Goal: Information Seeking & Learning: Learn about a topic

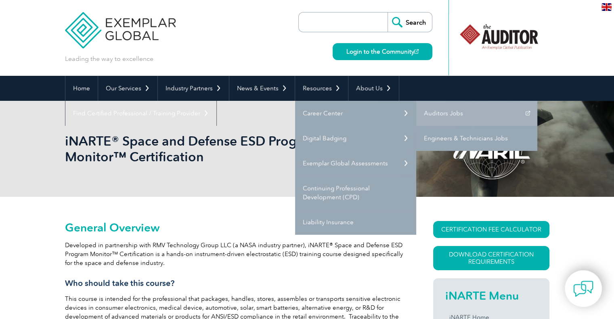
click at [445, 136] on link "Engineers & Technicians Jobs" at bounding box center [476, 138] width 121 height 25
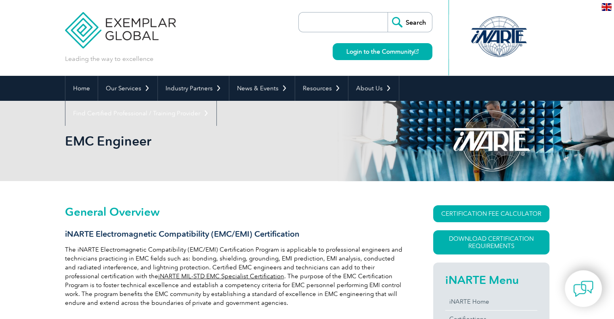
scroll to position [50, 0]
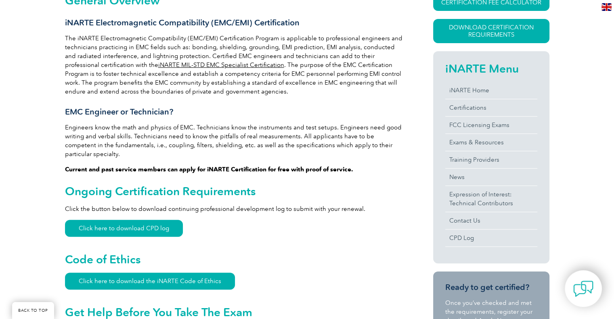
scroll to position [252, 0]
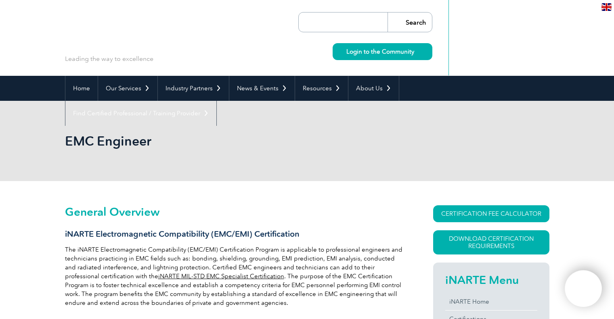
scroll to position [50, 0]
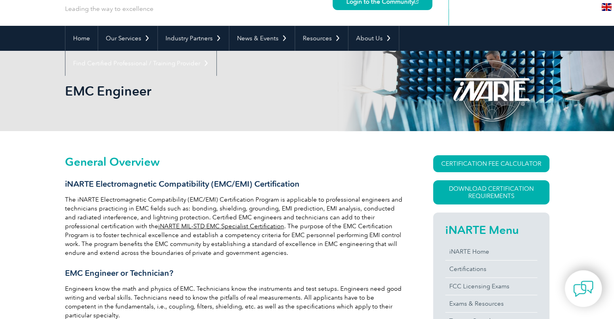
scroll to position [50, 0]
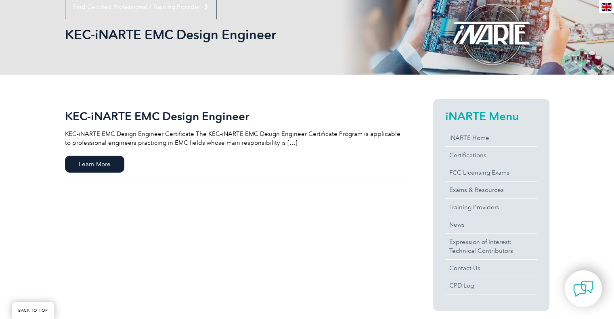
scroll to position [121, 0]
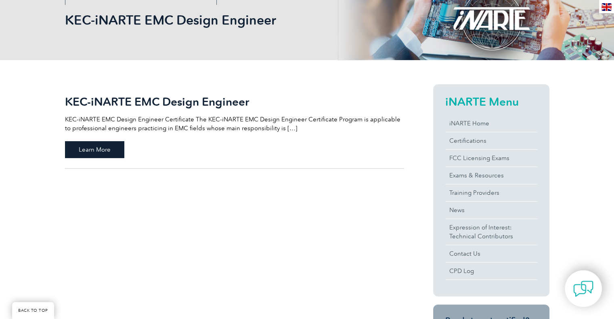
click at [107, 151] on span "Learn More" at bounding box center [94, 149] width 59 height 17
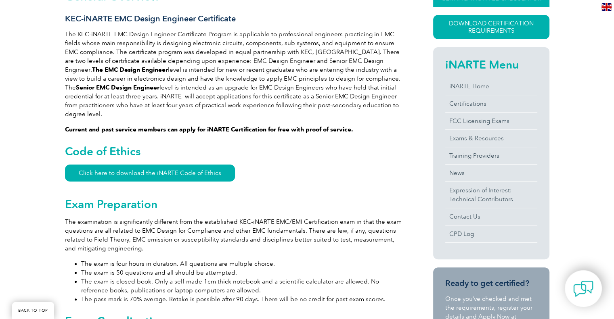
scroll to position [202, 0]
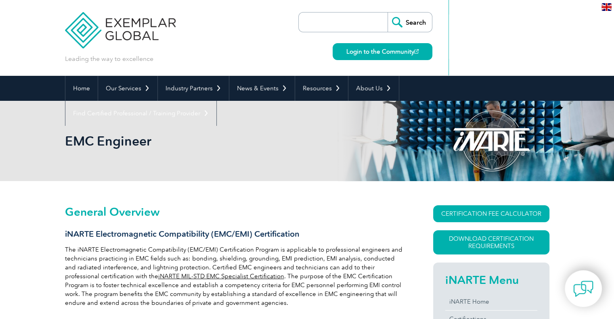
scroll to position [50, 0]
